Goal: Information Seeking & Learning: Check status

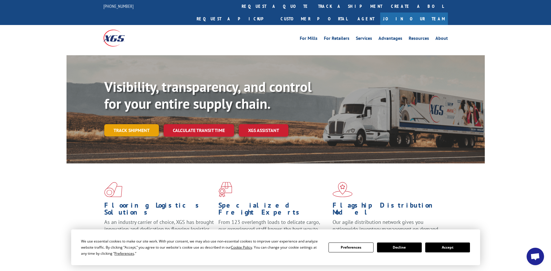
click at [152, 124] on link "Track shipment" at bounding box center [131, 130] width 55 height 12
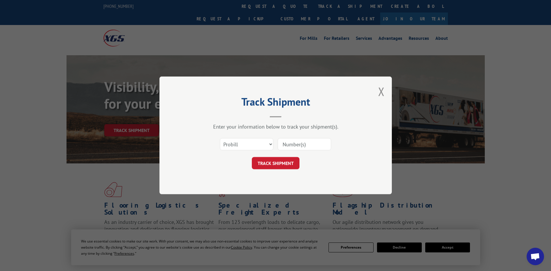
click at [273, 148] on div "Select category... Probill BOL PO" at bounding box center [276, 144] width 174 height 19
click at [265, 145] on select "Select category... Probill BOL PO" at bounding box center [246, 144] width 53 height 12
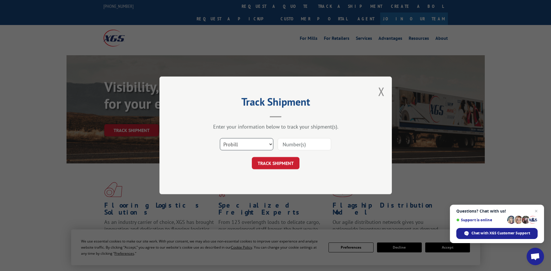
select select "po"
click at [220, 138] on select "Select category... Probill BOL PO" at bounding box center [246, 144] width 53 height 12
click at [294, 147] on input at bounding box center [304, 144] width 53 height 12
paste input "07512229"
type input "07512229"
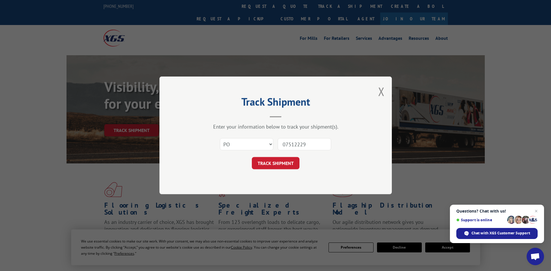
click at [288, 161] on button "TRACK SHIPMENT" at bounding box center [276, 163] width 48 height 12
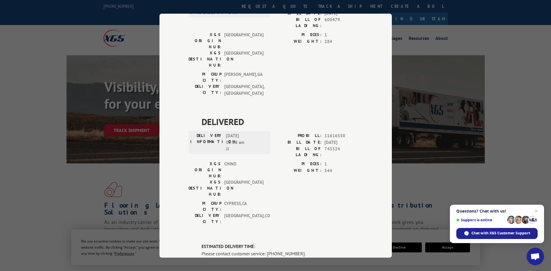
scroll to position [174, 0]
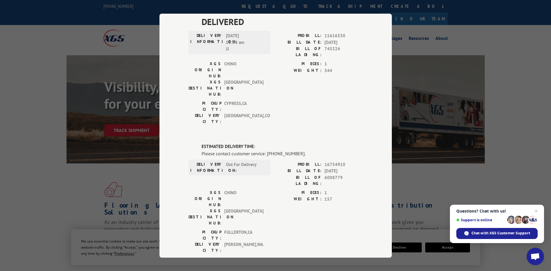
click at [510, 136] on div "Track Shipment DELIVERED DELIVERY INFORMATION: PROBILL: 9155532 BILL DATE: [DAT…" at bounding box center [275, 135] width 551 height 271
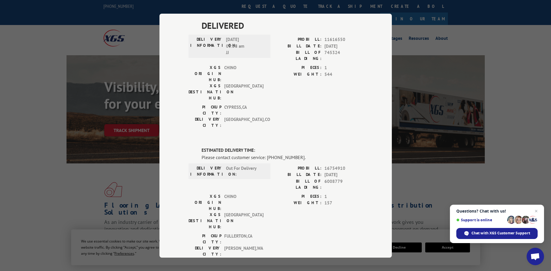
scroll to position [195, 0]
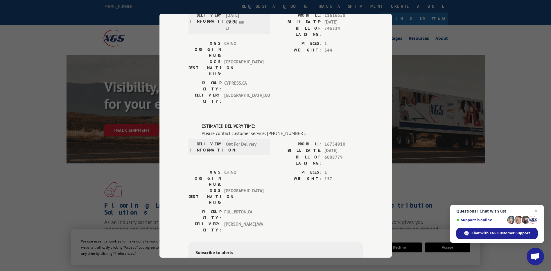
click at [507, 164] on div "Track Shipment DELIVERED DELIVERY INFORMATION: PROBILL: 9155532 BILL DATE: [DAT…" at bounding box center [275, 135] width 551 height 271
click at [491, 38] on div "Track Shipment DELIVERED DELIVERY INFORMATION: PROBILL: 9155532 BILL DATE: [DAT…" at bounding box center [275, 135] width 551 height 271
